Goal: Information Seeking & Learning: Learn about a topic

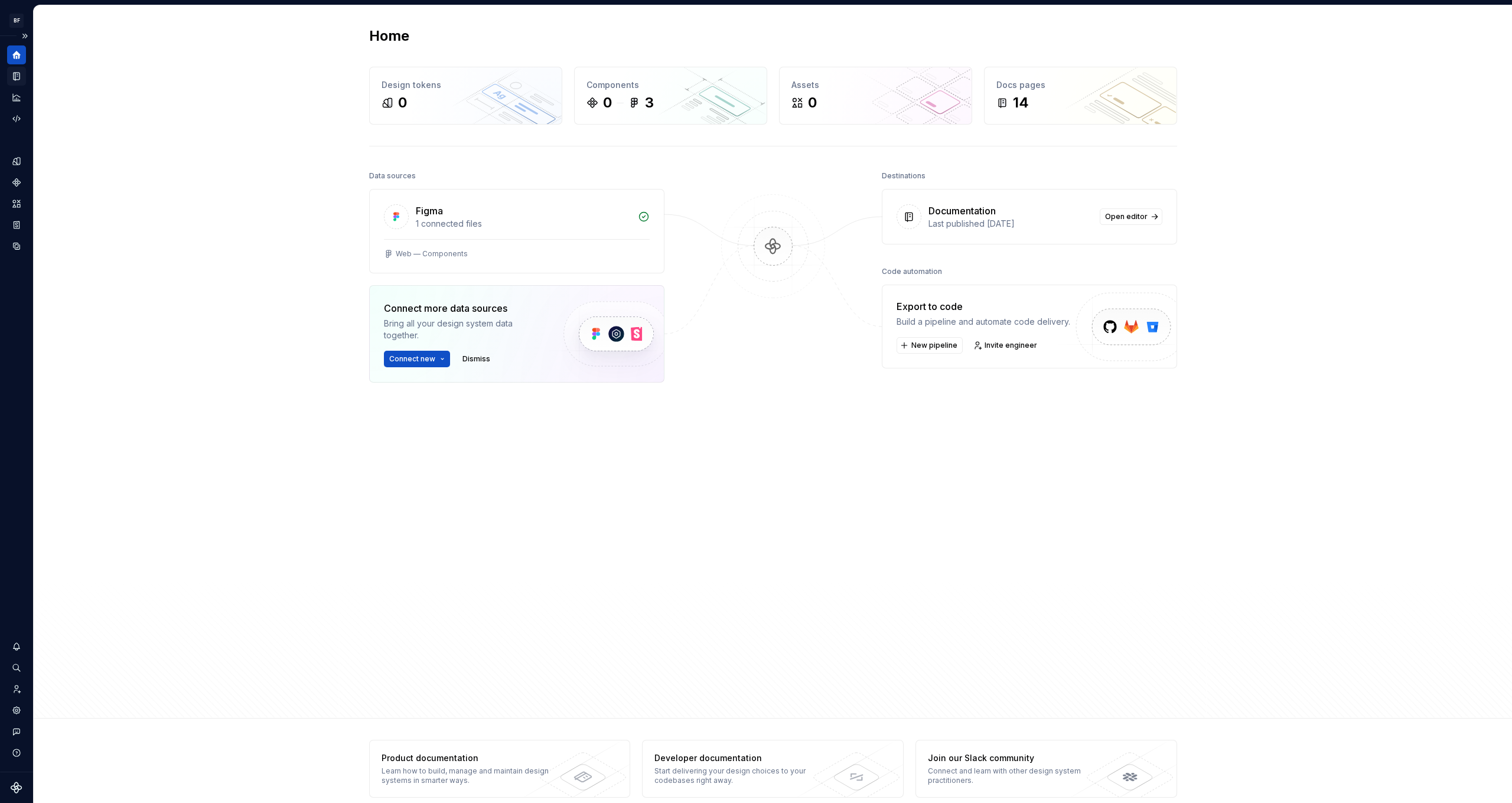
click at [13, 71] on icon "Documentation" at bounding box center [16, 76] width 11 height 11
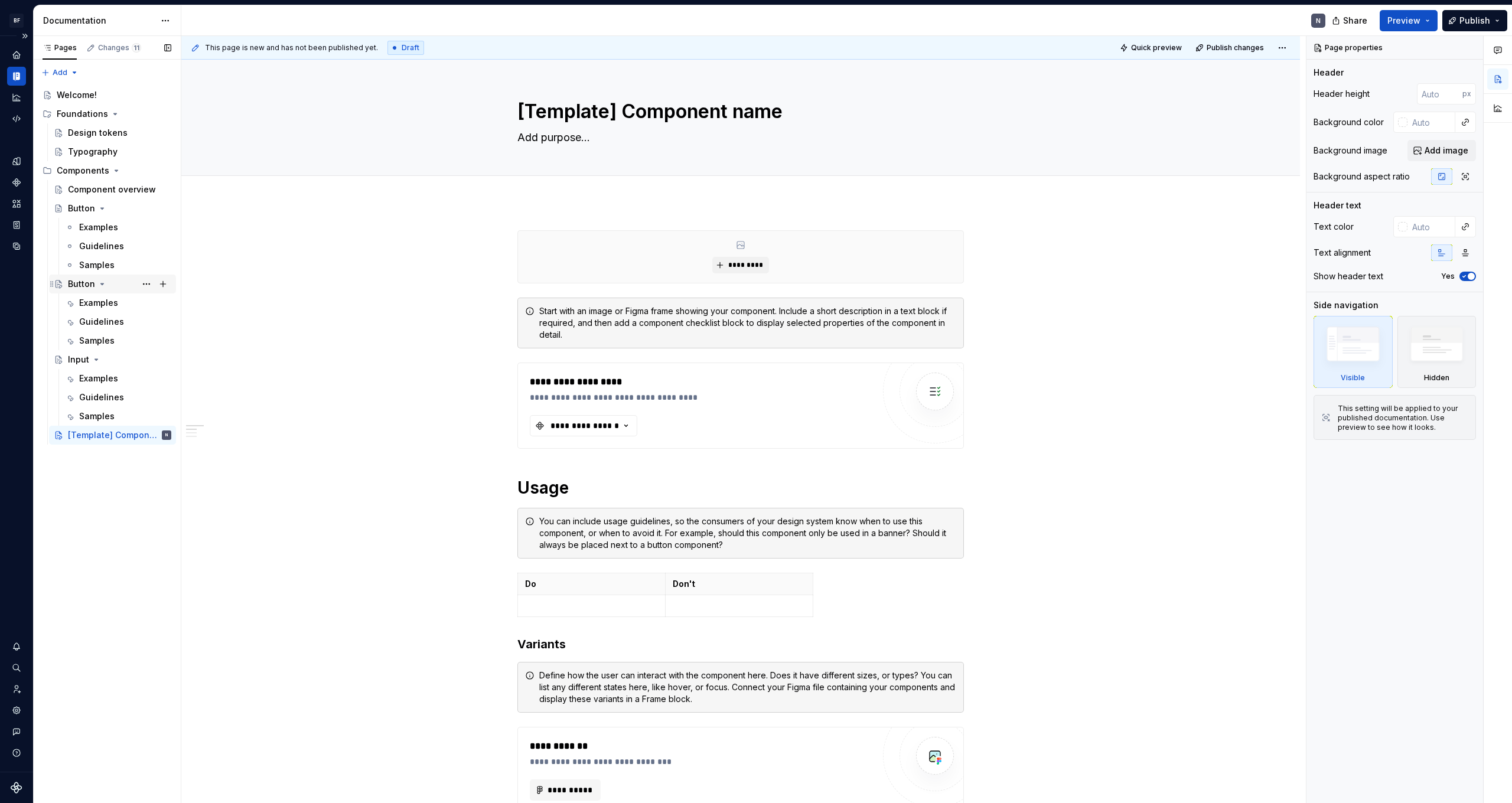
click at [82, 287] on div "Button" at bounding box center [81, 284] width 27 height 12
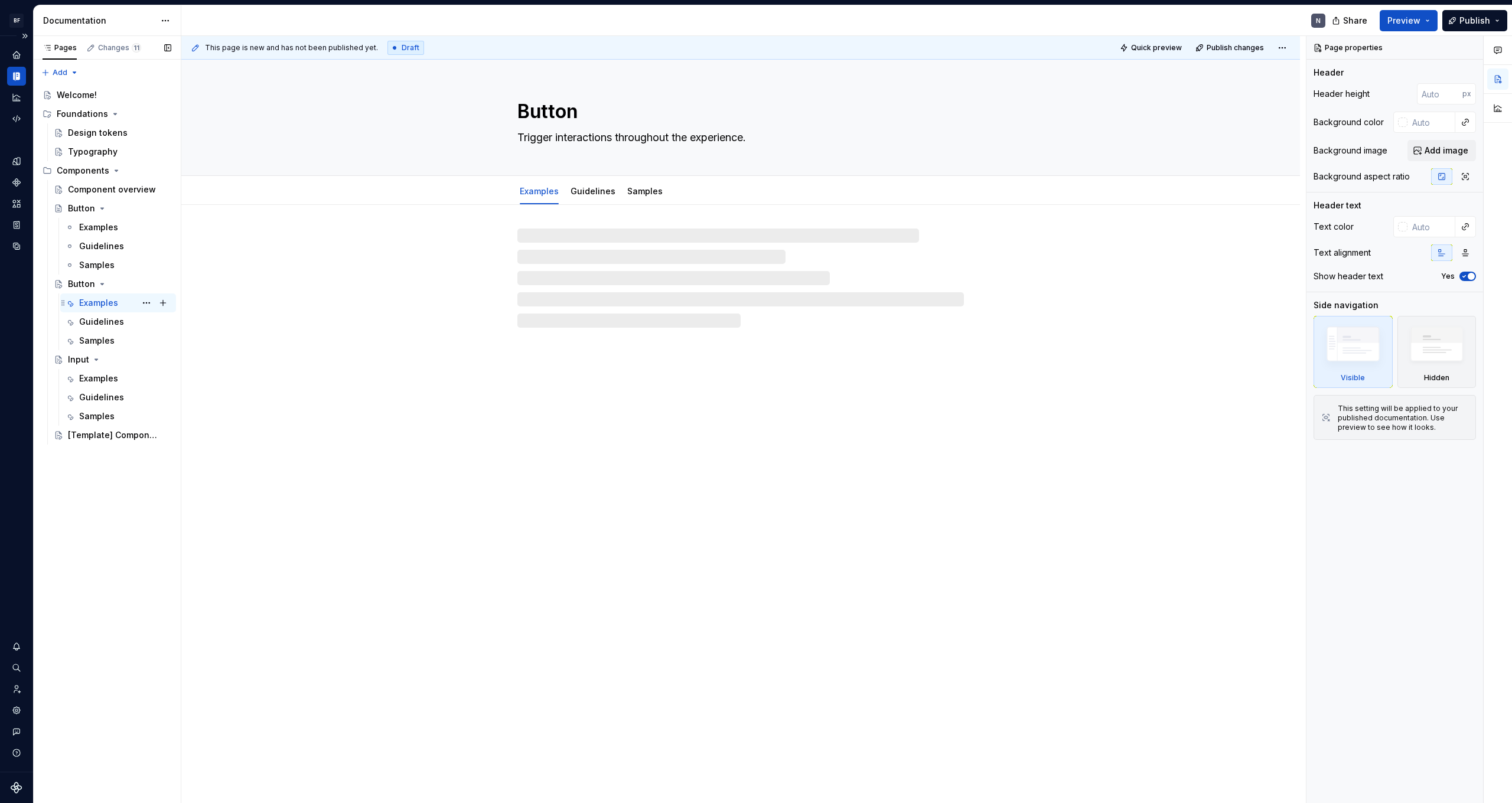
click at [93, 309] on div "Examples N" at bounding box center [125, 303] width 92 height 17
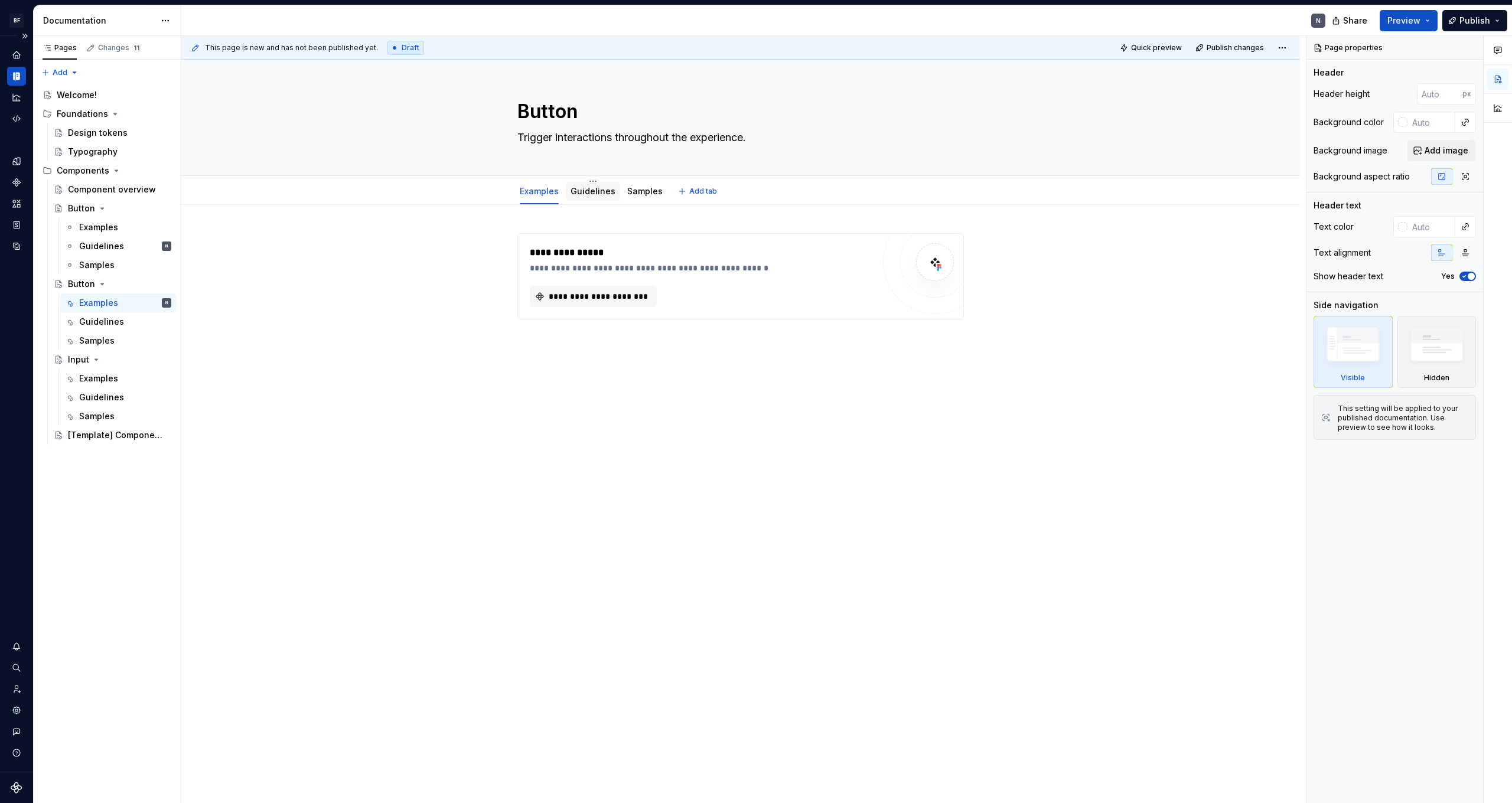
click at [597, 194] on link "Guidelines" at bounding box center [592, 191] width 45 height 10
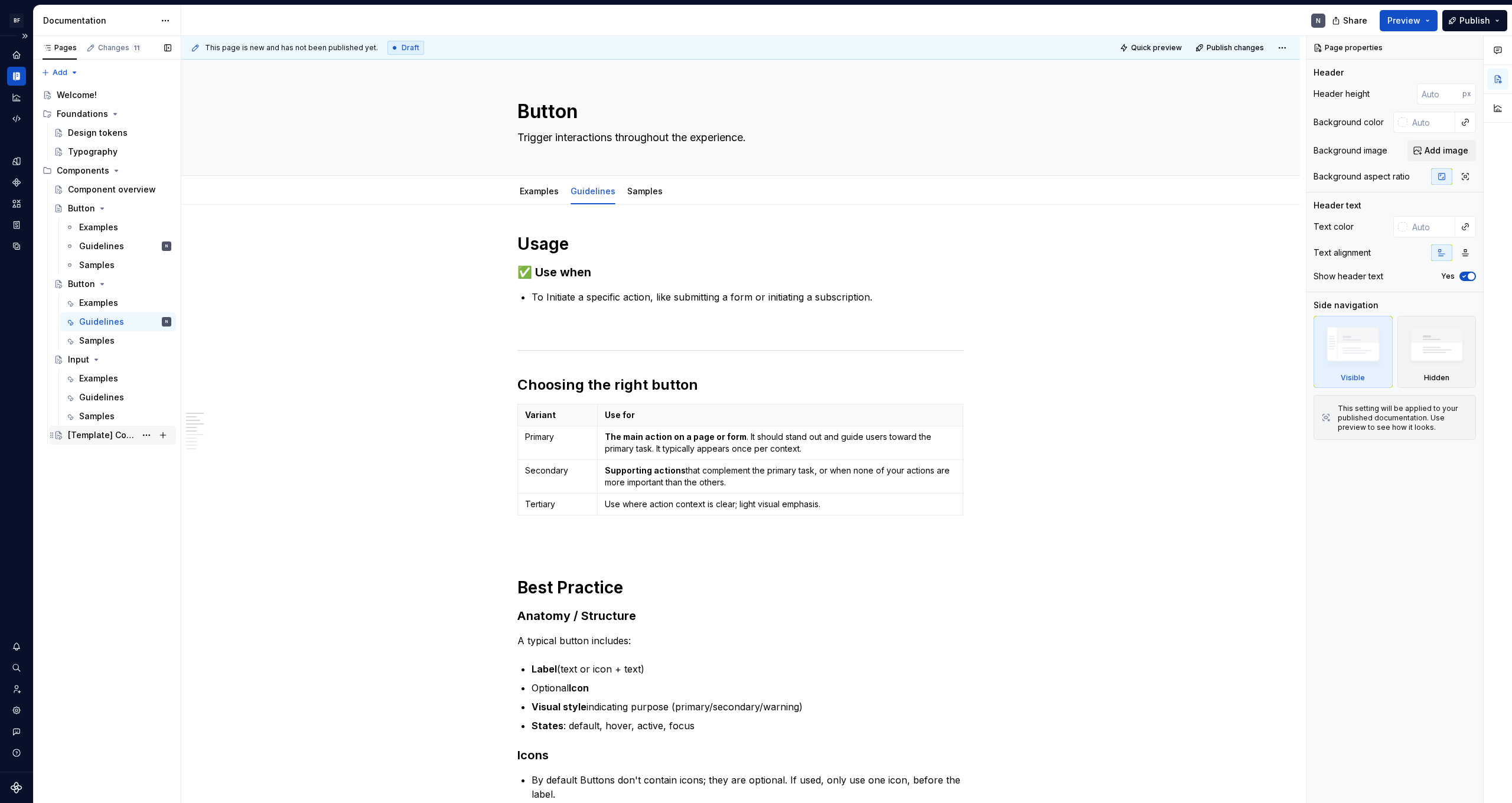
click at [81, 435] on div "[Template] Component name" at bounding box center [102, 436] width 68 height 12
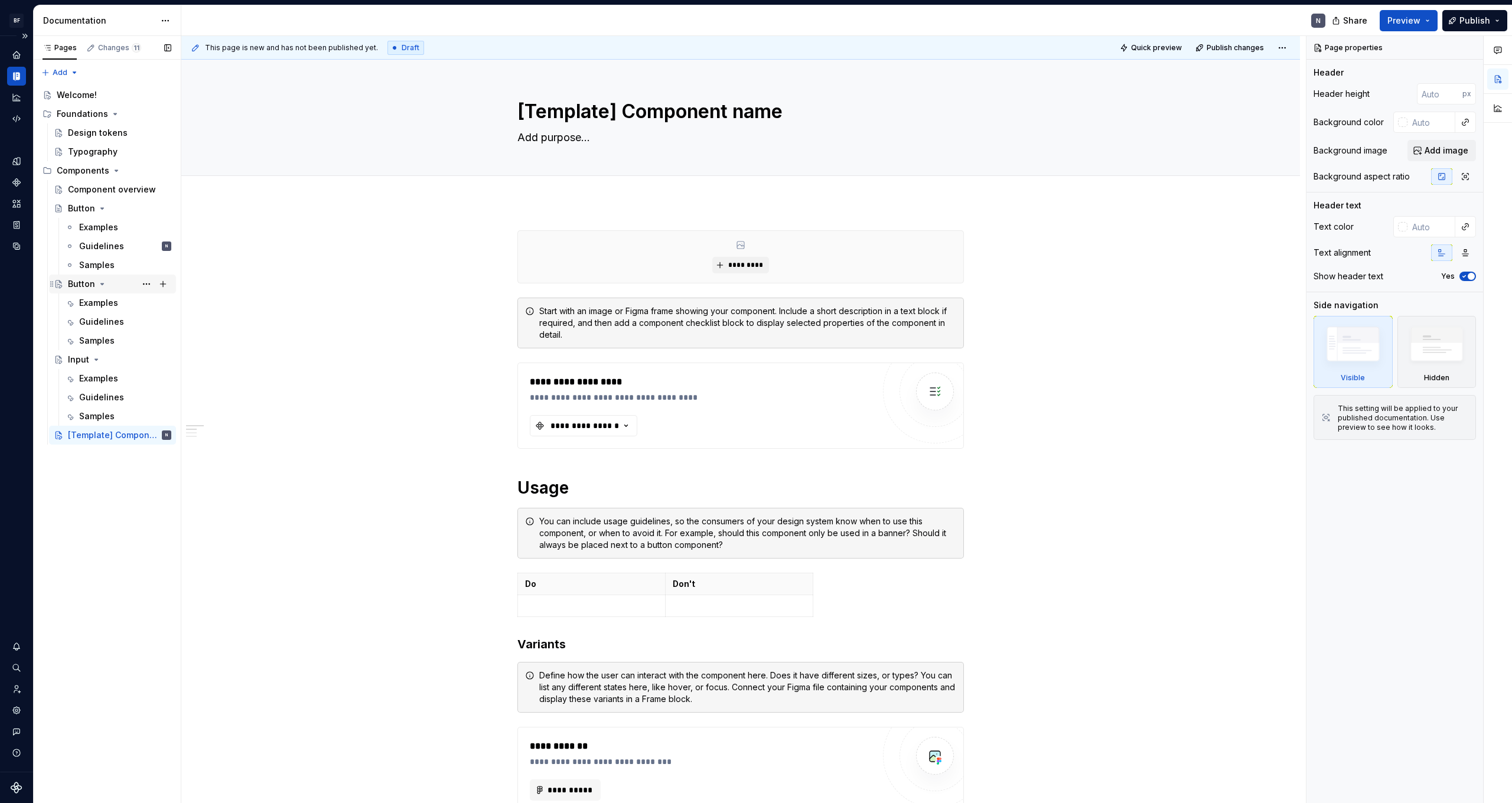
click at [81, 279] on div "Button" at bounding box center [81, 284] width 27 height 12
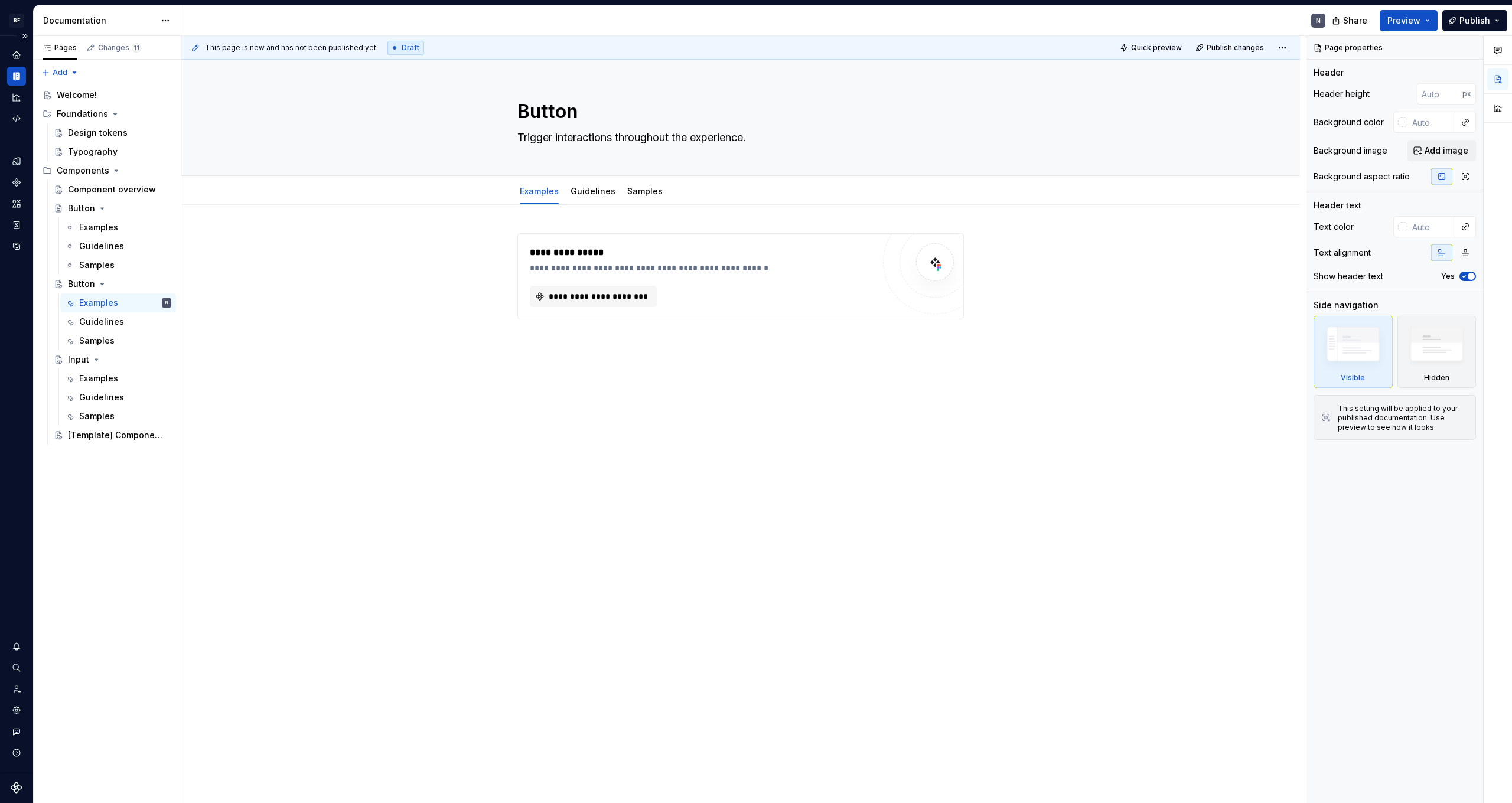
type textarea "*"
